Goal: Task Accomplishment & Management: Use online tool/utility

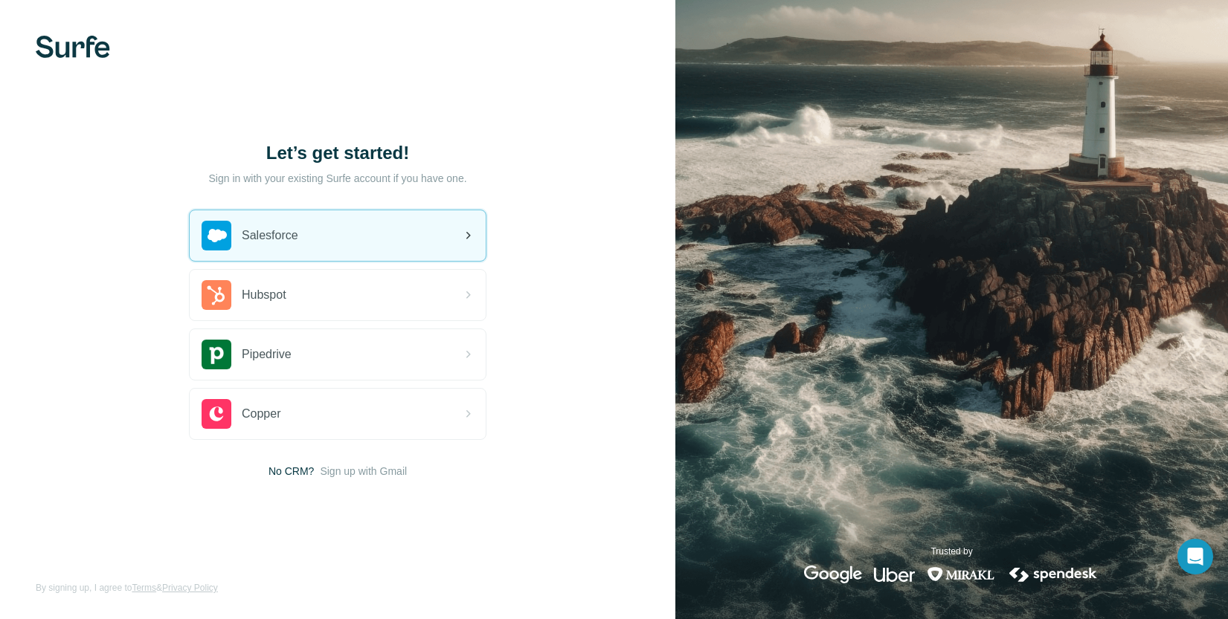
click at [332, 235] on div "Salesforce" at bounding box center [338, 235] width 296 height 51
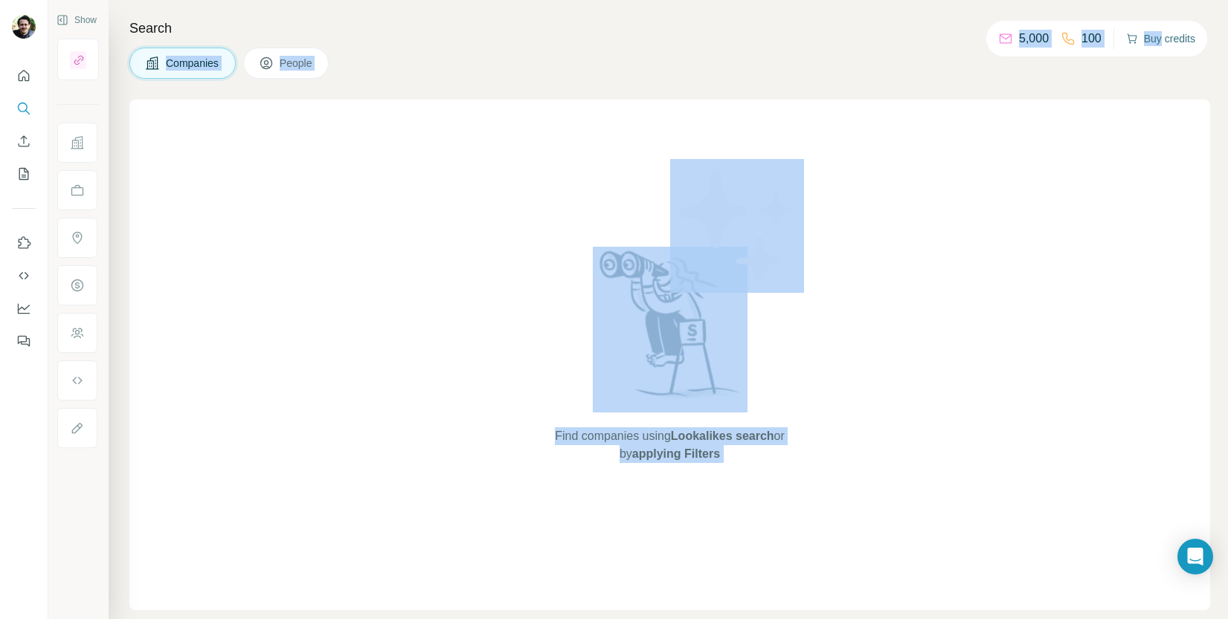
drag, startPoint x: 982, startPoint y: 36, endPoint x: 1158, endPoint y: 42, distance: 175.6
click at [1158, 42] on div "Show Search Companies People Find companies using Lookalikes search or by apply…" at bounding box center [637, 309] width 1179 height 619
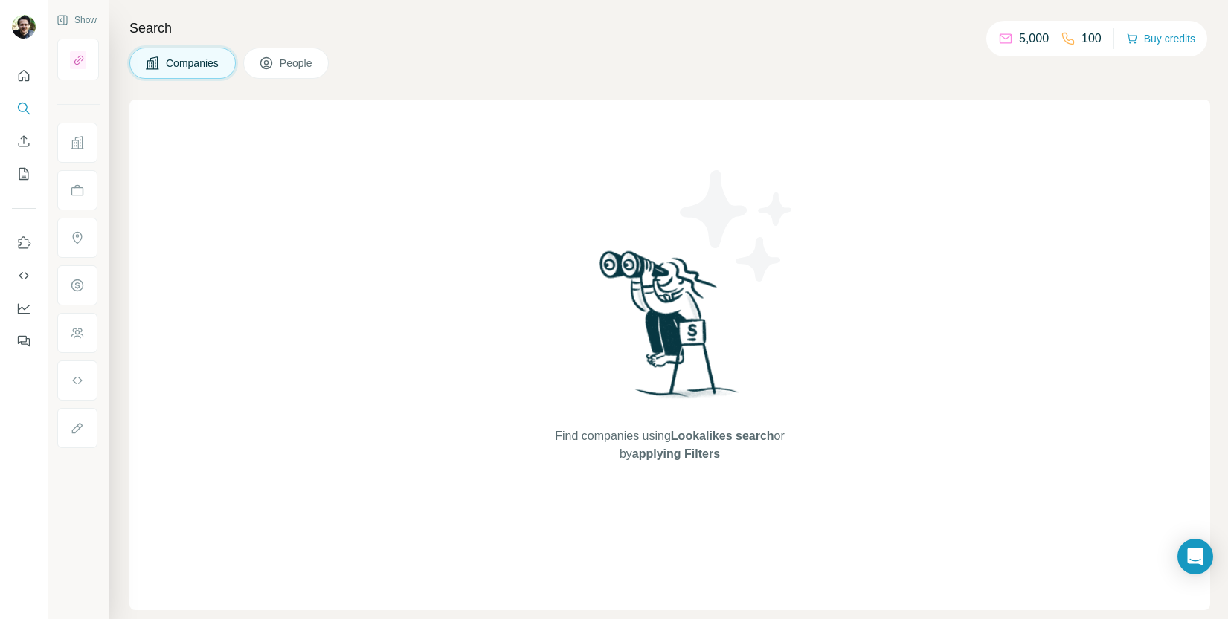
click at [857, 39] on div "Search Companies People Find companies using Lookalikes search or by applying F…" at bounding box center [668, 309] width 1119 height 619
click at [486, 39] on div "Search Companies People Find companies using Lookalikes search or by applying F…" at bounding box center [668, 309] width 1119 height 619
click at [22, 150] on button "Enrich CSV" at bounding box center [24, 141] width 24 height 27
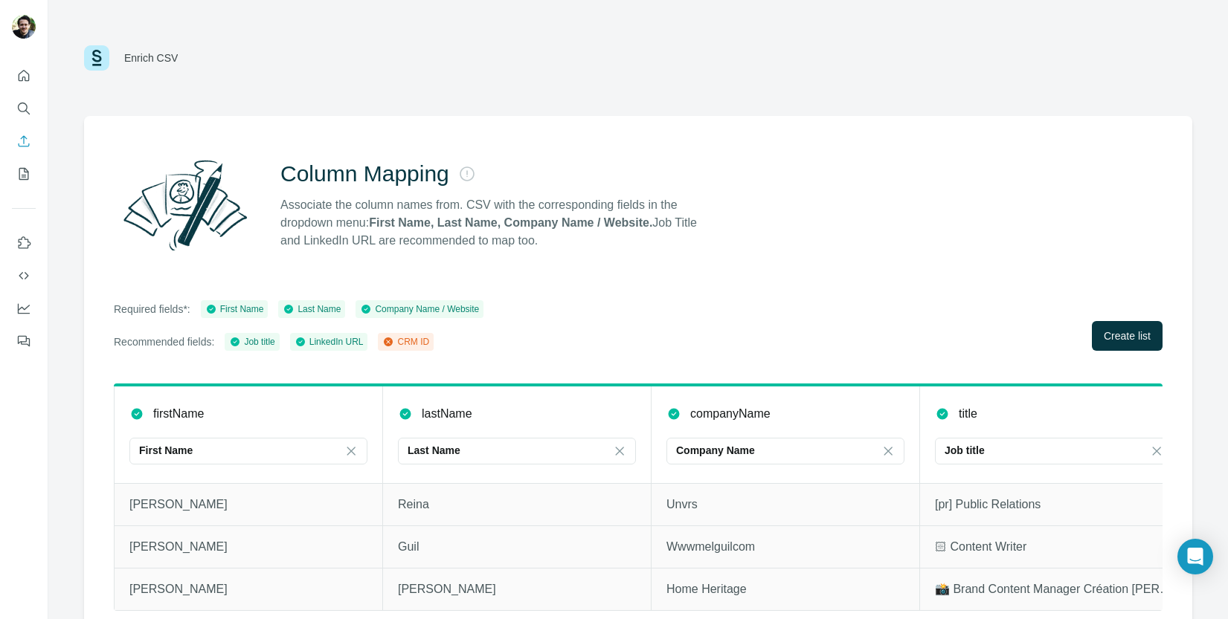
scroll to position [18, 0]
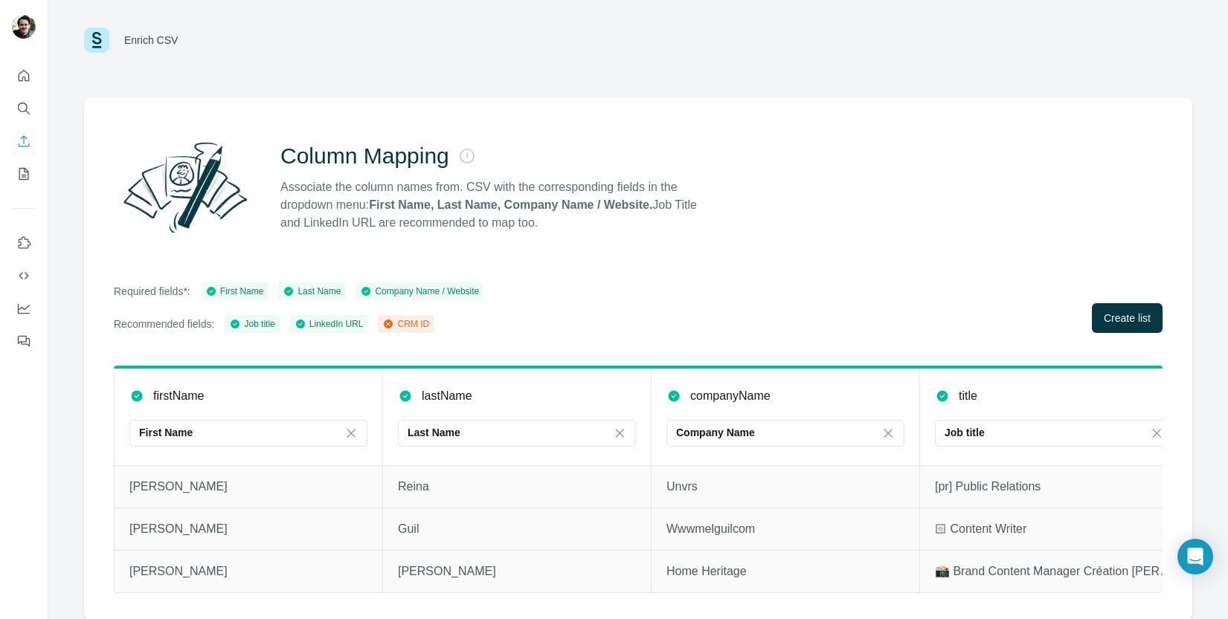
click at [997, 301] on div "Required fields*: First Name Last Name Company Name / Website Recommended field…" at bounding box center [638, 308] width 1048 height 51
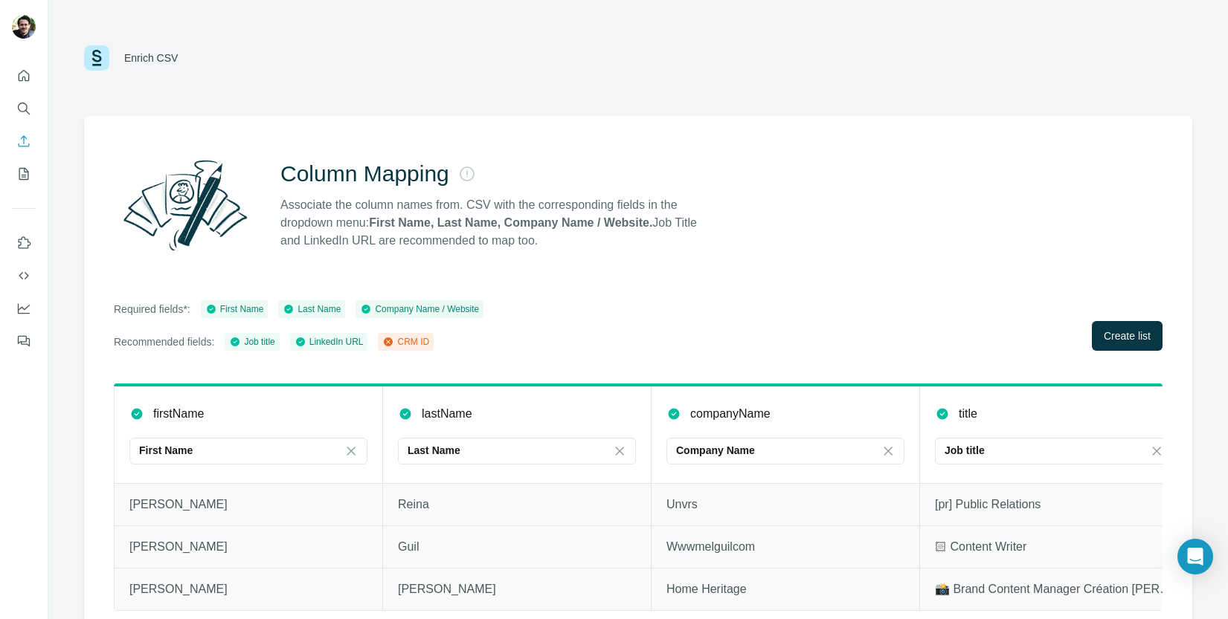
scroll to position [18, 0]
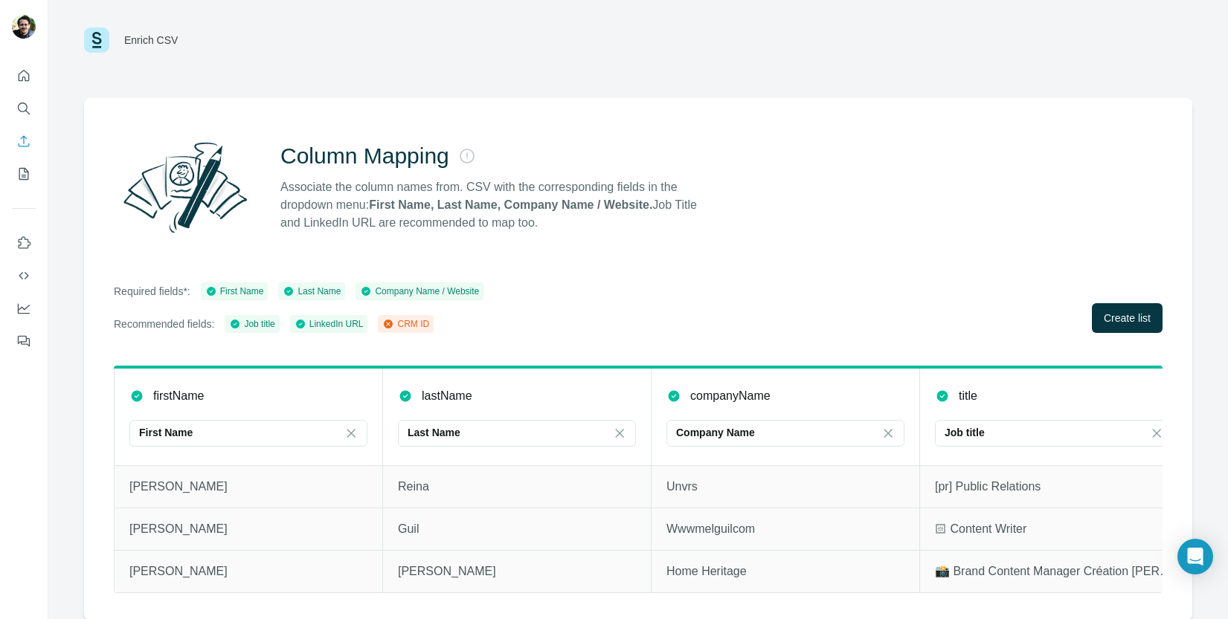
click at [1196, 398] on div "Enrich CSV Column Mapping Associate the column names from. CSV with the corresp…" at bounding box center [637, 309] width 1179 height 619
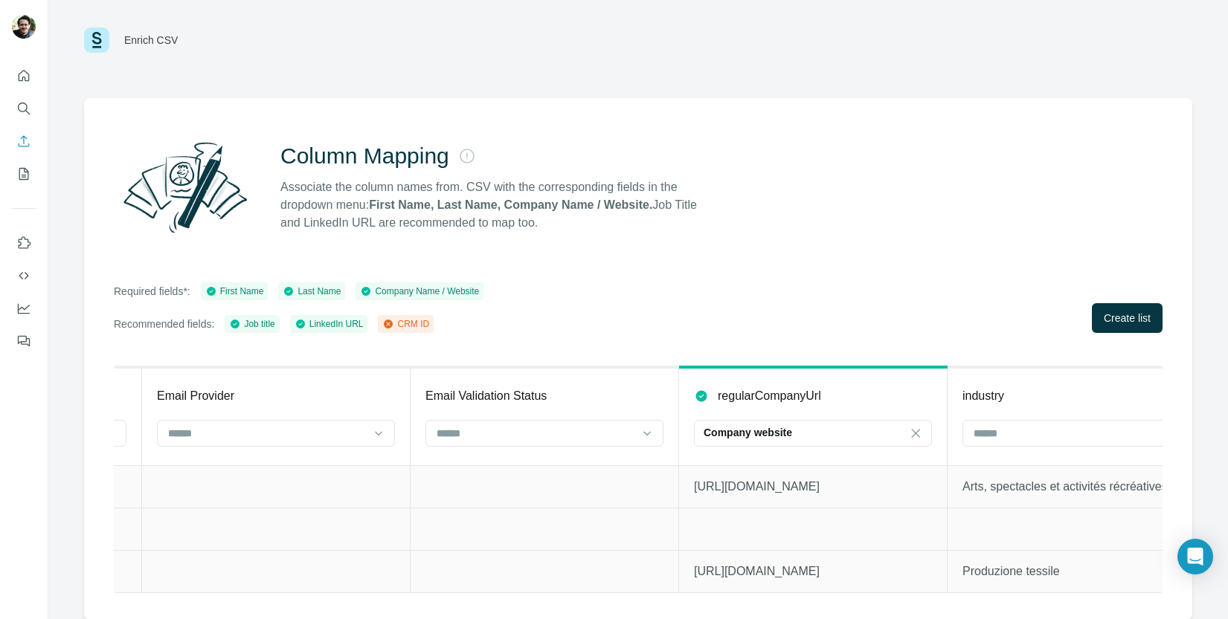
scroll to position [0, 1582]
click at [914, 431] on icon at bounding box center [916, 433] width 8 height 8
click at [845, 253] on div "Column Mapping Associate the column names from. CSV with the corresponding fiel…" at bounding box center [638, 359] width 1108 height 522
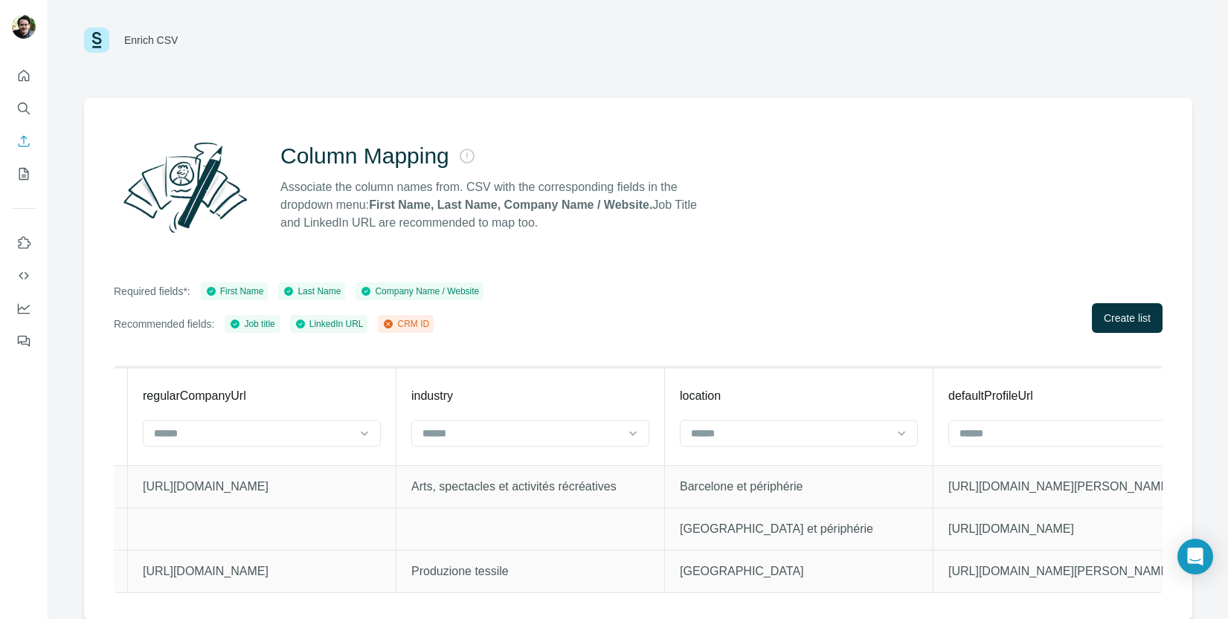
scroll to position [0, 2173]
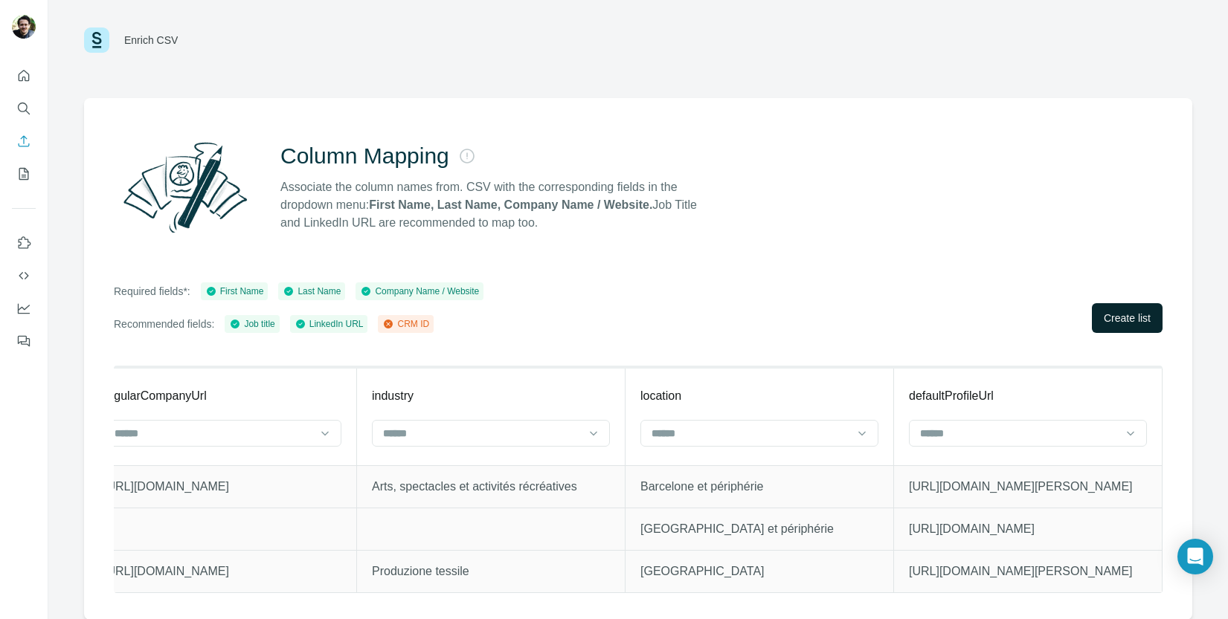
click at [1147, 312] on span "Create list" at bounding box center [1126, 318] width 47 height 15
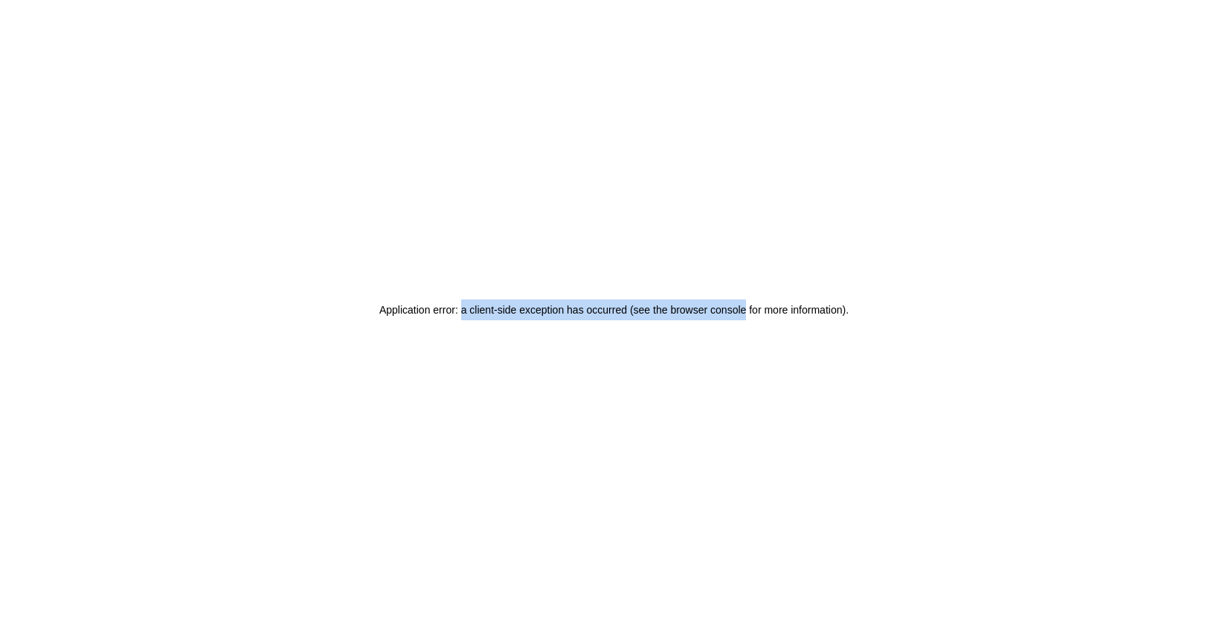
drag, startPoint x: 459, startPoint y: 309, endPoint x: 745, endPoint y: 318, distance: 286.4
click at [745, 318] on h2 "Application error: a client-side exception has occurred (see the browser consol…" at bounding box center [613, 310] width 469 height 21
click at [752, 341] on div "Application error: a client-side exception has occurred (see the browser consol…" at bounding box center [614, 309] width 1228 height 619
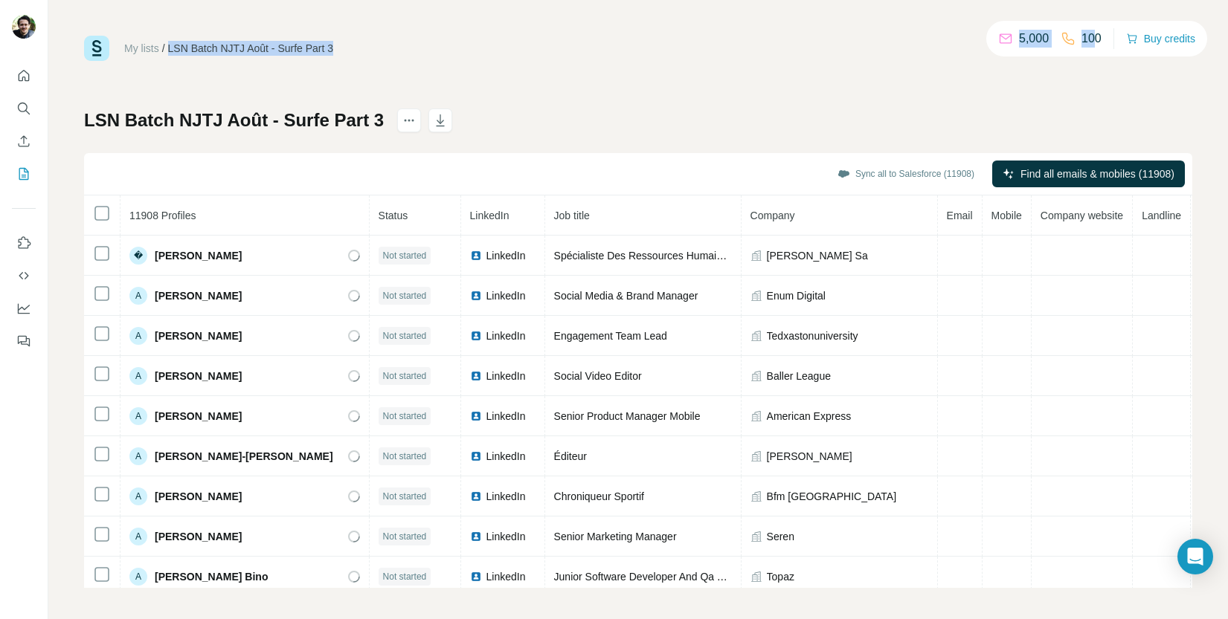
drag, startPoint x: 969, startPoint y: 37, endPoint x: 1092, endPoint y: 38, distance: 123.4
click at [1092, 38] on div "My lists / LSN Batch NJTJ Août - Surfe Part 3 5,000 100 Buy credits" at bounding box center [638, 48] width 1108 height 25
click at [916, 72] on div "My lists / LSN Batch NJTJ Août - Surfe Part 3 5,000 100 Buy credits LSN Batch …" at bounding box center [638, 312] width 1108 height 552
click at [112, 212] on th at bounding box center [102, 216] width 36 height 40
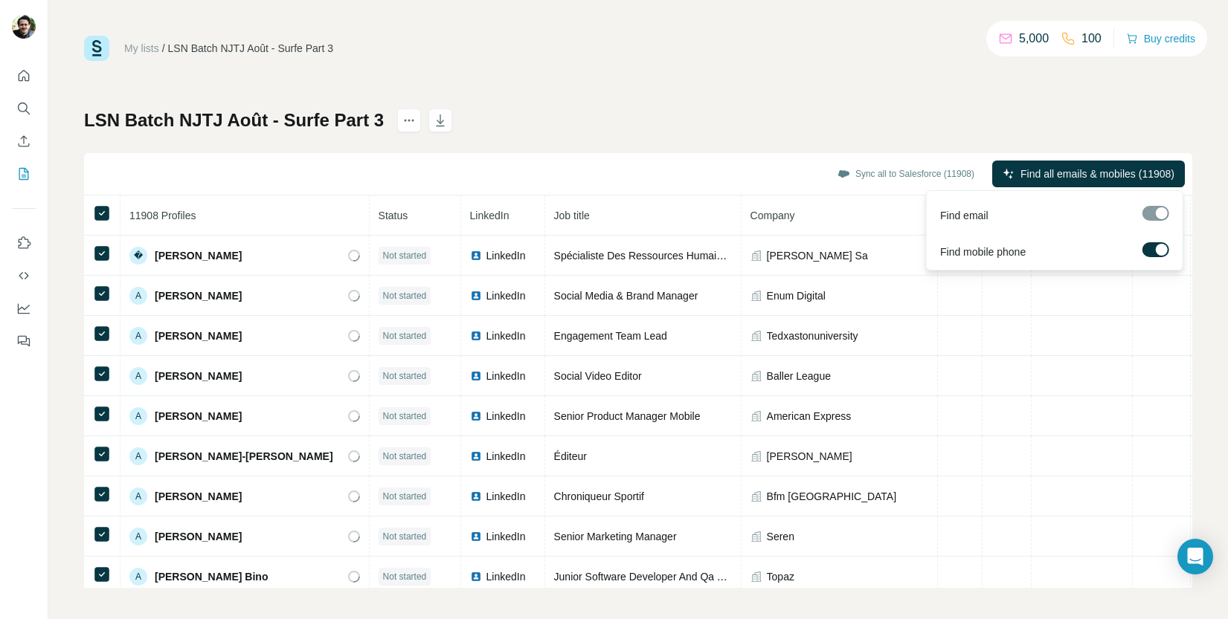
click at [1161, 249] on div at bounding box center [1161, 250] width 12 height 12
click at [1087, 178] on span "Find all emails (11908)" at bounding box center [1121, 174] width 106 height 15
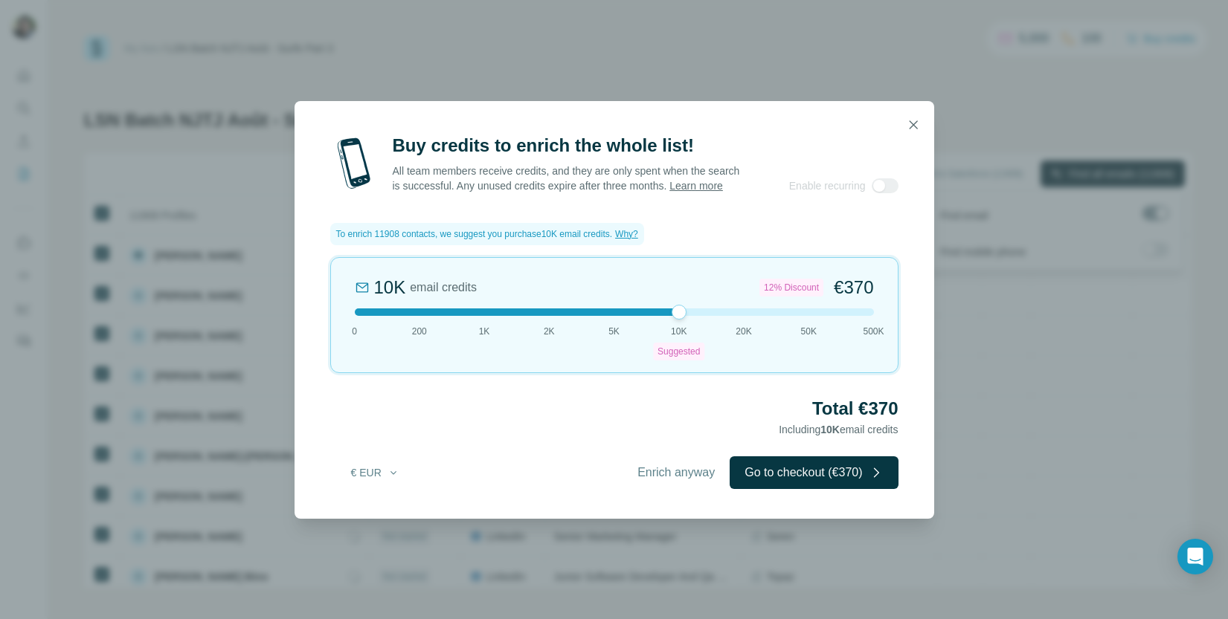
click at [697, 475] on span "Enrich anyway" at bounding box center [675, 473] width 77 height 18
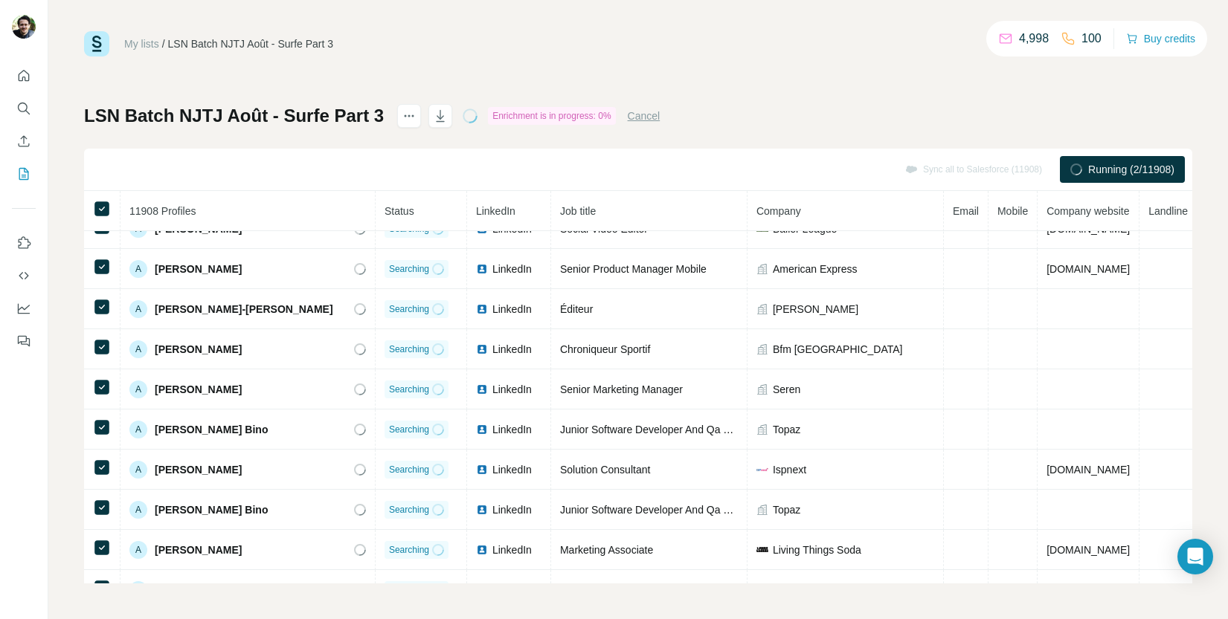
scroll to position [120, 0]
